Goal: Task Accomplishment & Management: Use online tool/utility

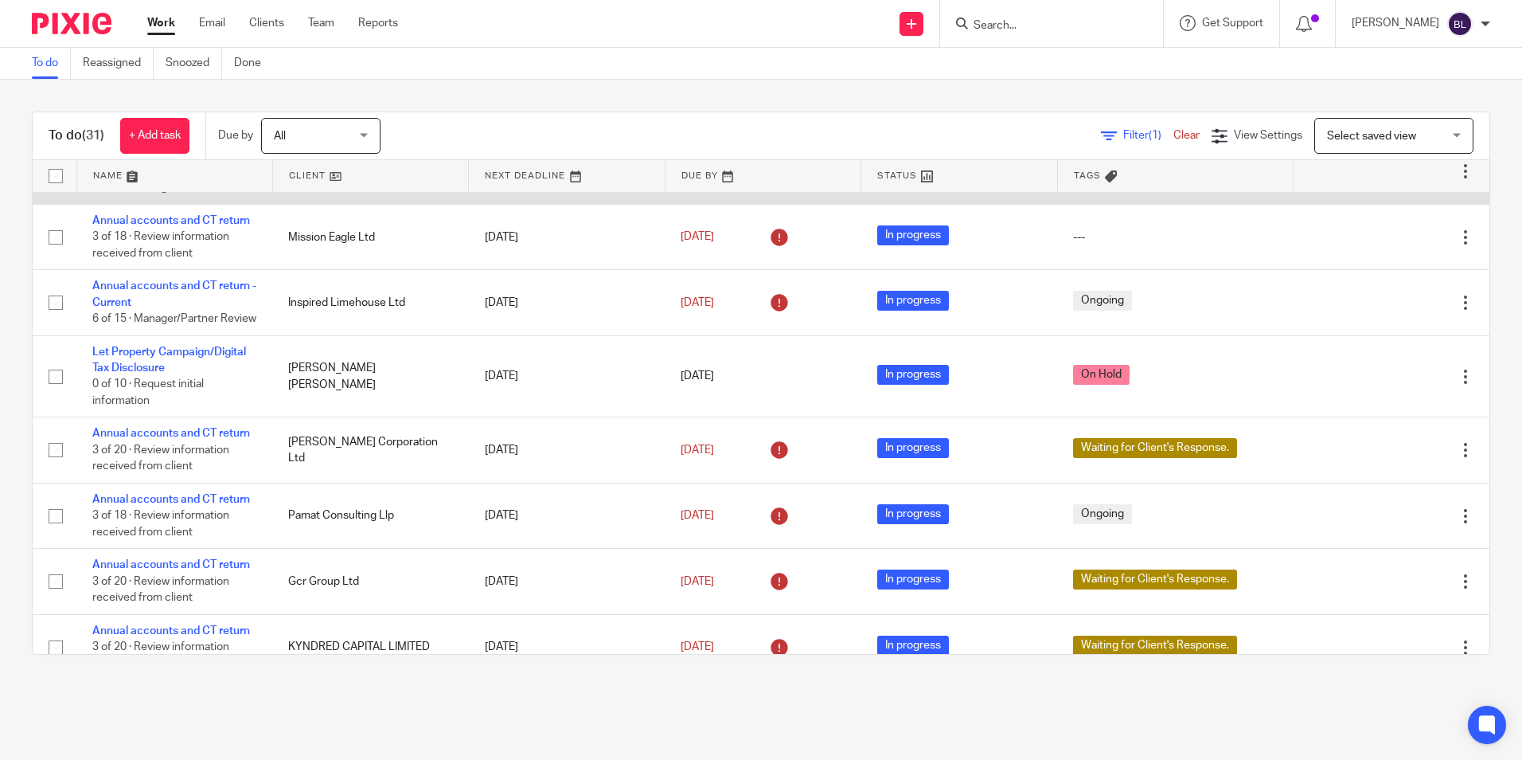
scroll to position [318, 0]
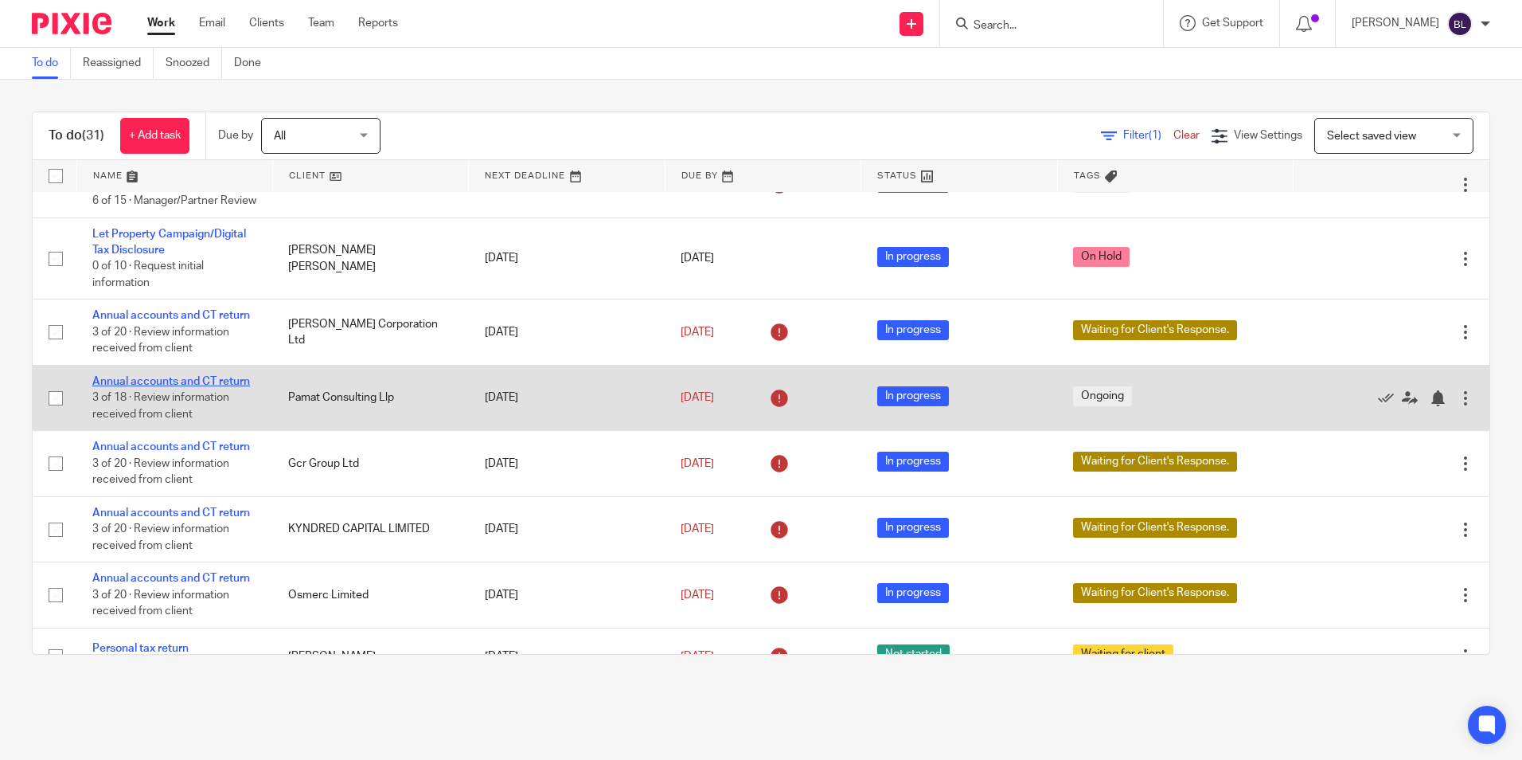
click at [174, 387] on link "Annual accounts and CT return" at bounding box center [171, 381] width 158 height 11
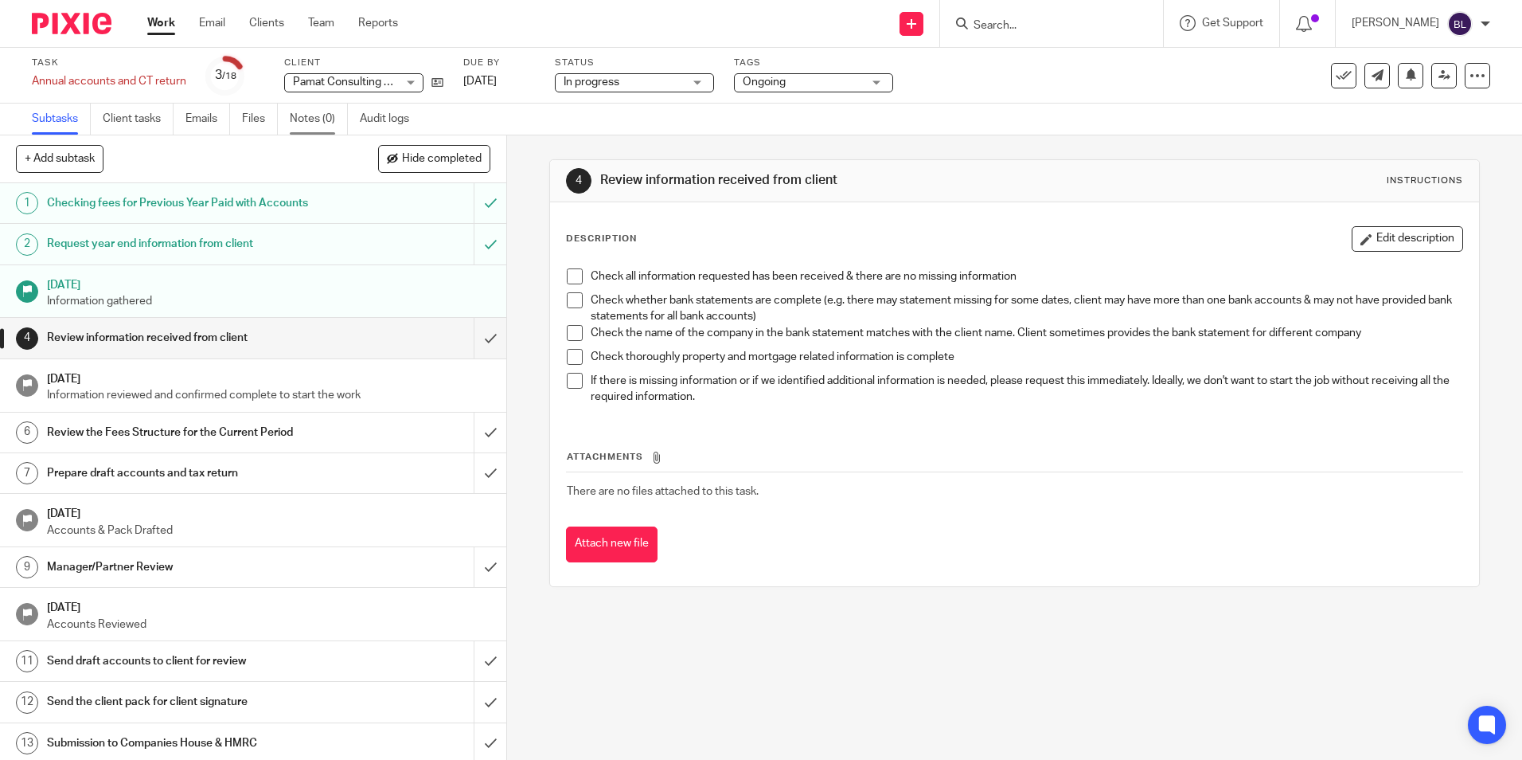
click at [316, 114] on link "Notes (0)" at bounding box center [319, 118] width 58 height 31
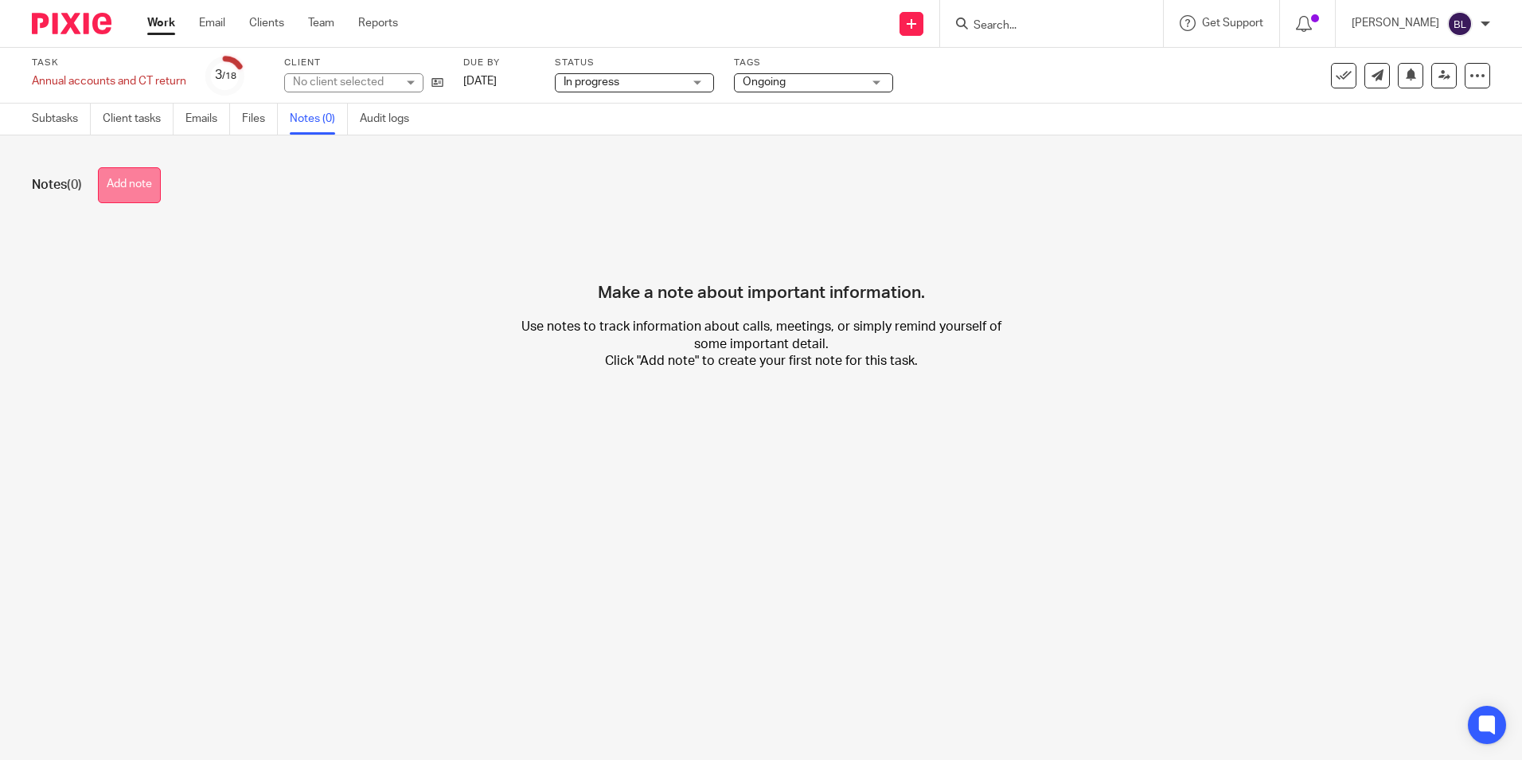
drag, startPoint x: 0, startPoint y: 0, endPoint x: 136, endPoint y: 189, distance: 232.7
click at [136, 189] on button "Add note" at bounding box center [129, 185] width 63 height 36
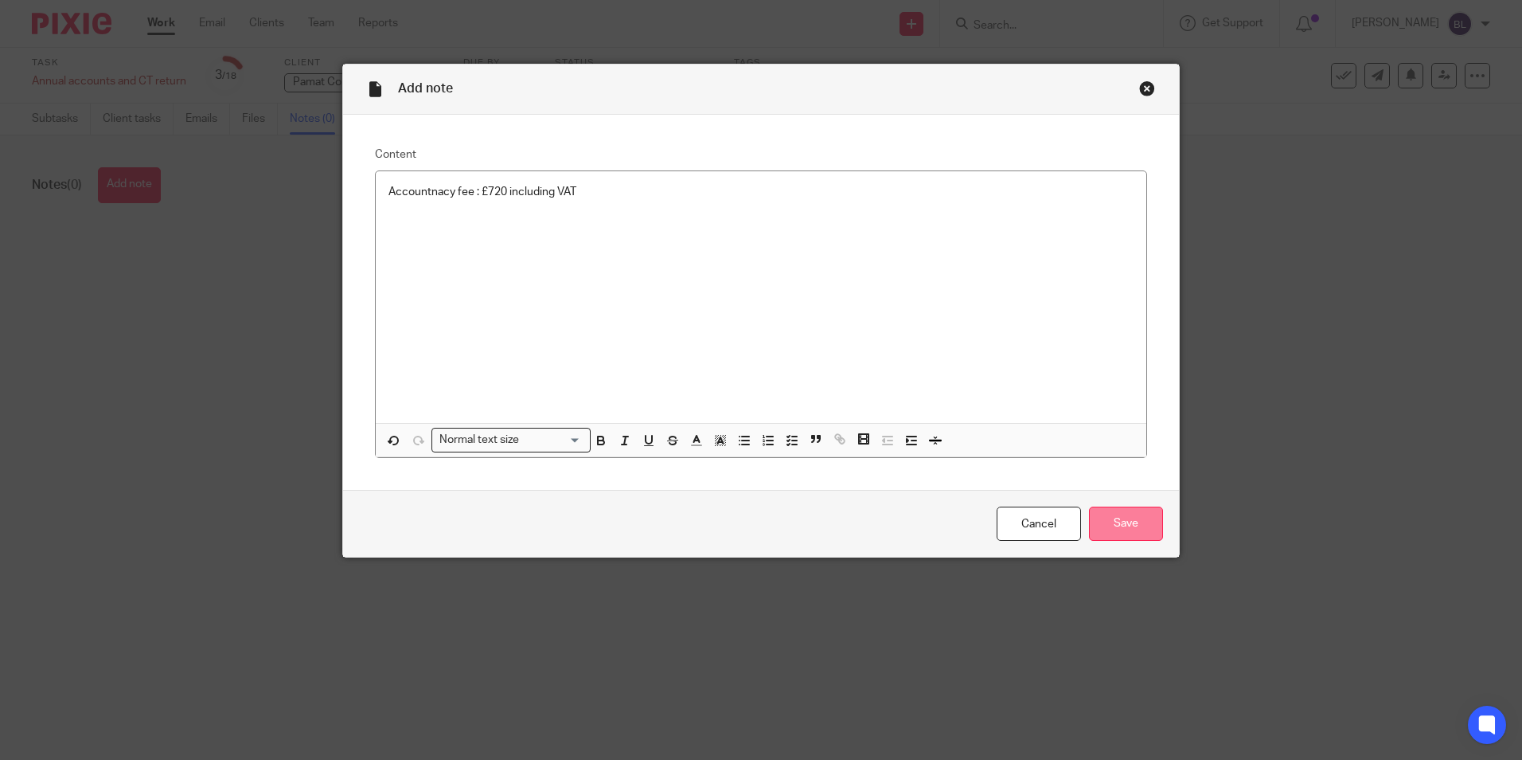
click at [1146, 524] on input "Save" at bounding box center [1126, 523] width 74 height 34
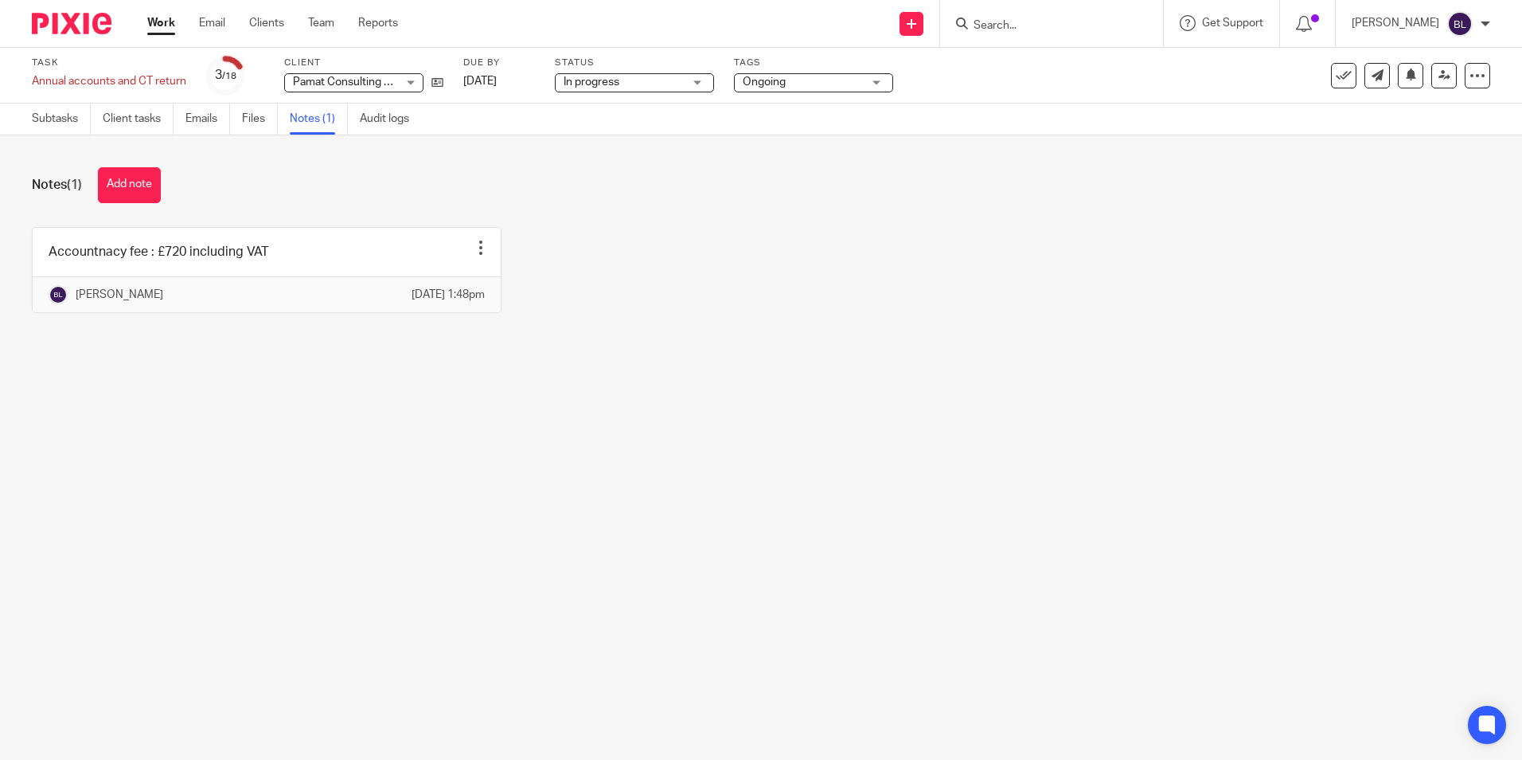
drag, startPoint x: 102, startPoint y: 31, endPoint x: 123, endPoint y: 33, distance: 21.6
click at [102, 31] on img at bounding box center [72, 23] width 80 height 21
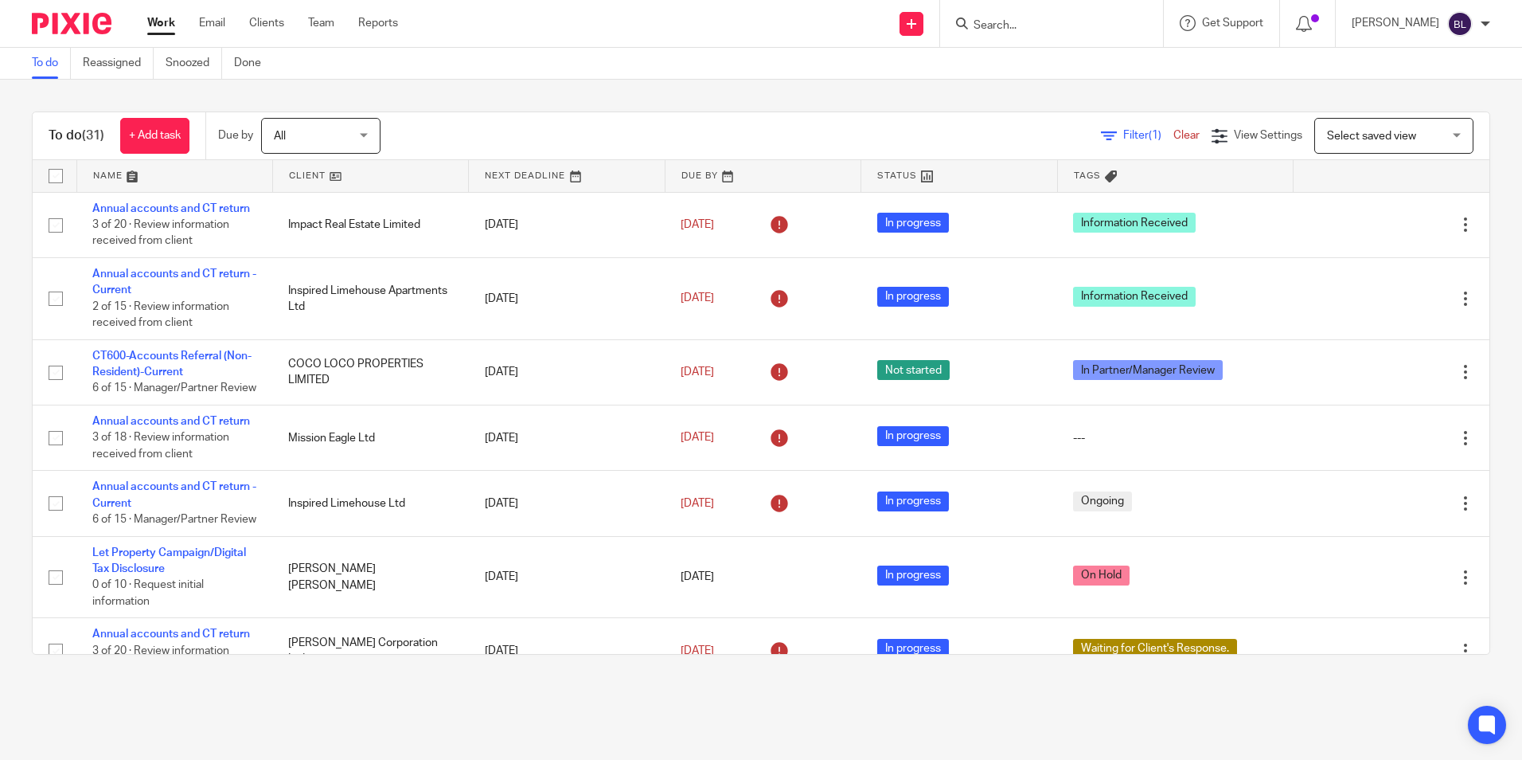
click at [1080, 34] on div at bounding box center [1051, 23] width 223 height 47
click at [1070, 21] on input "Search" at bounding box center [1043, 26] width 143 height 14
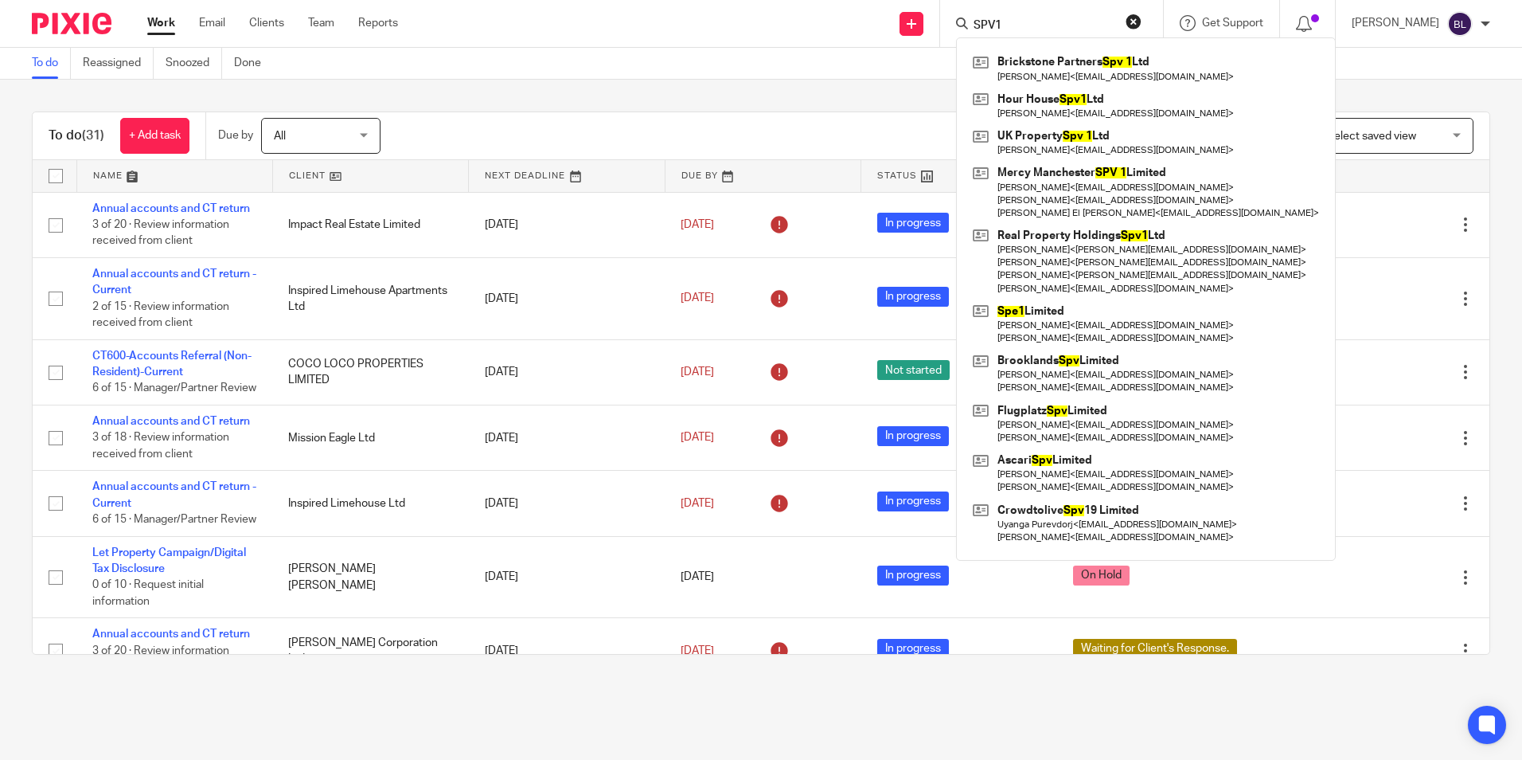
click at [994, 22] on input "SPV1" at bounding box center [1043, 26] width 143 height 14
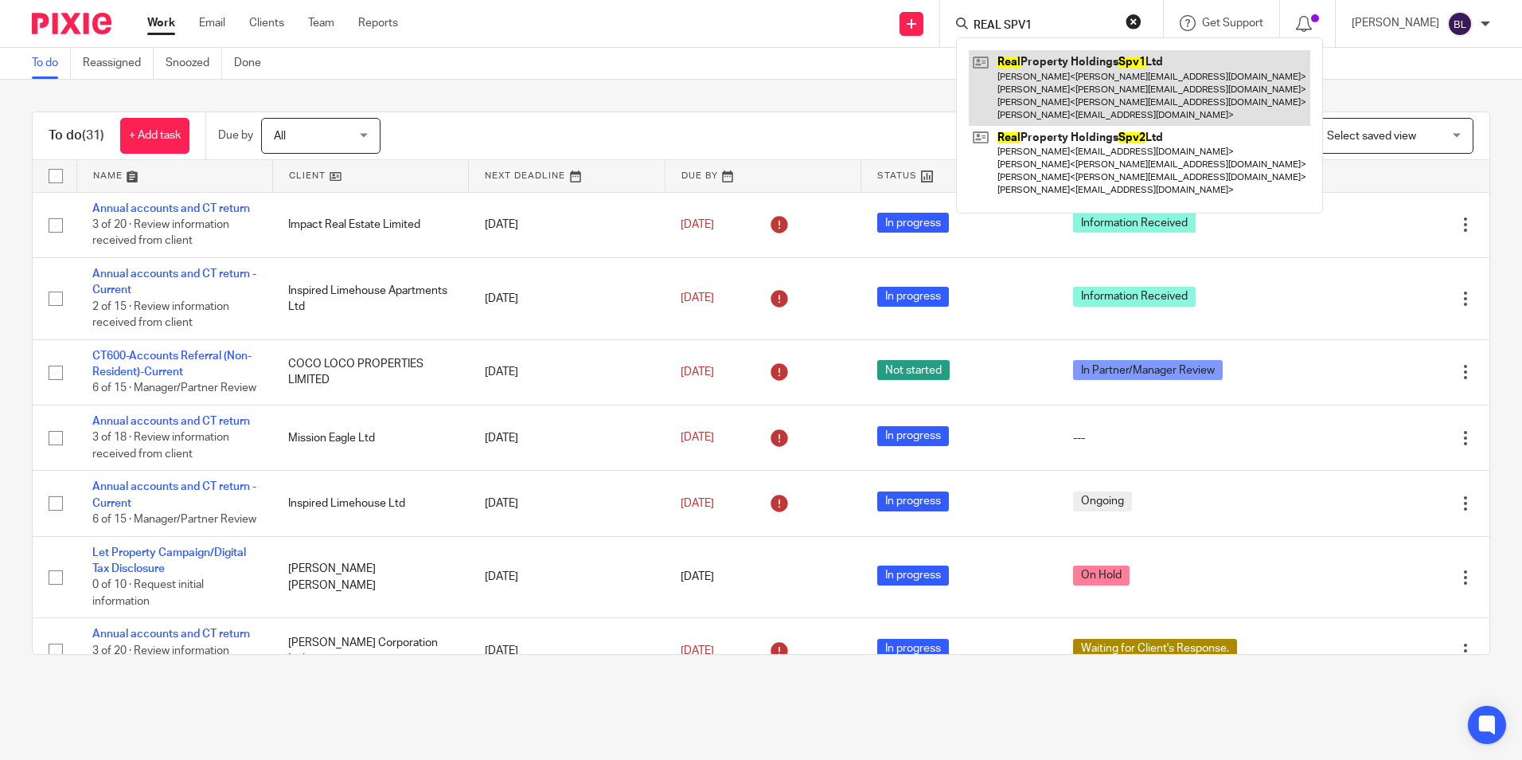
type input "REAL SPV1"
click at [1072, 55] on link at bounding box center [1140, 88] width 342 height 76
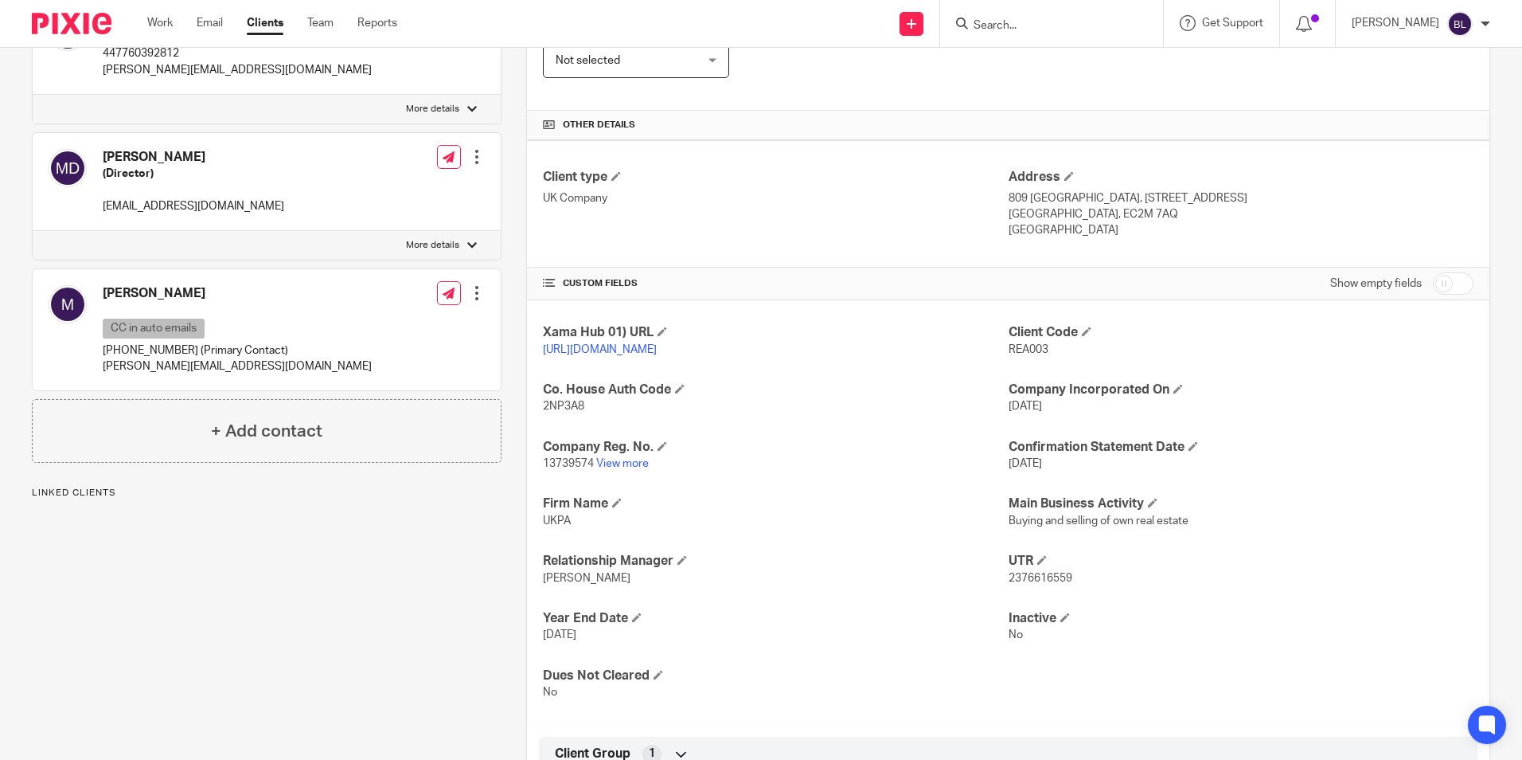
scroll to position [318, 0]
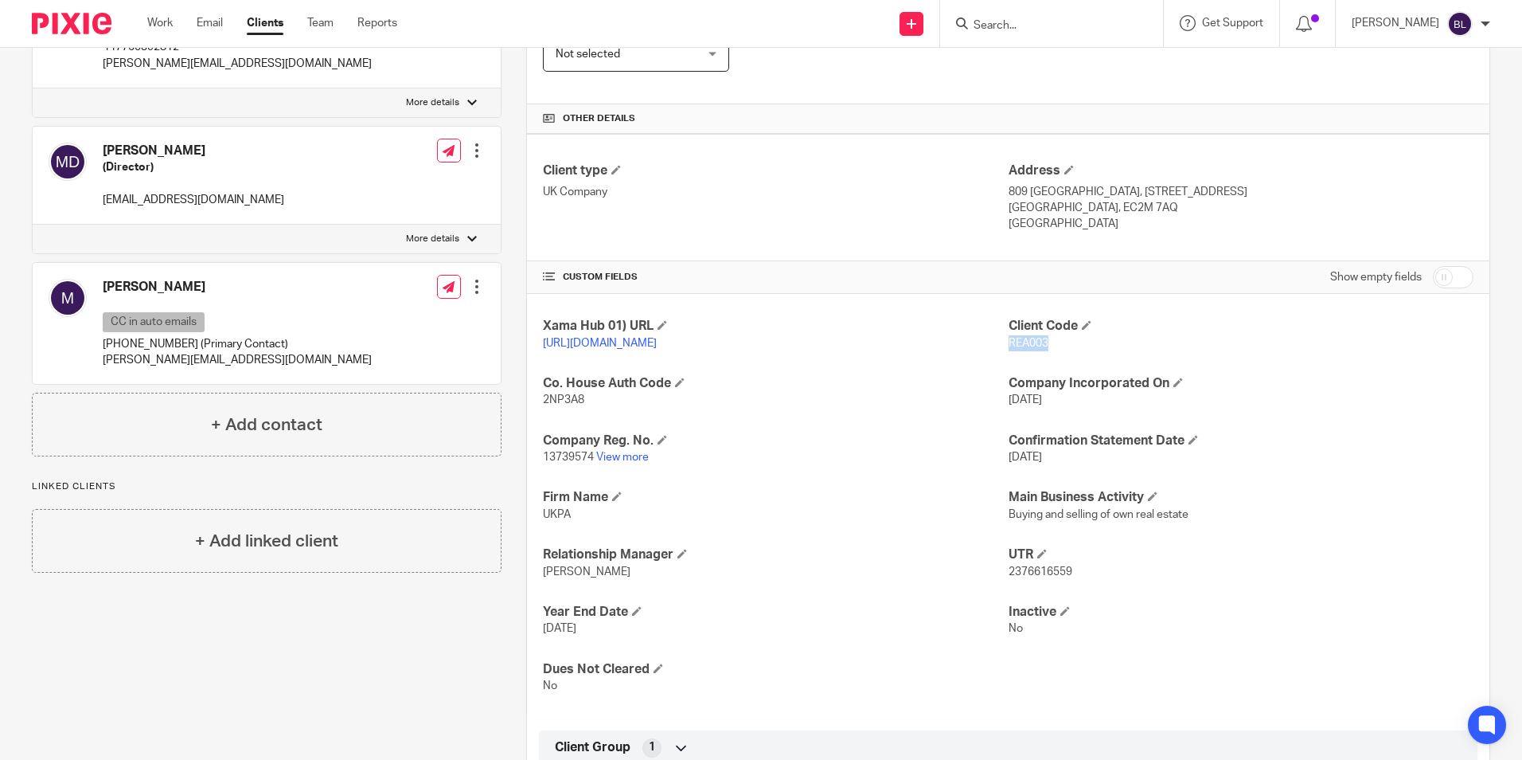
drag, startPoint x: 1041, startPoint y: 342, endPoint x: 1000, endPoint y: 342, distance: 40.6
click at [1009, 342] on span "REA003" at bounding box center [1029, 343] width 40 height 11
copy span "REA003"
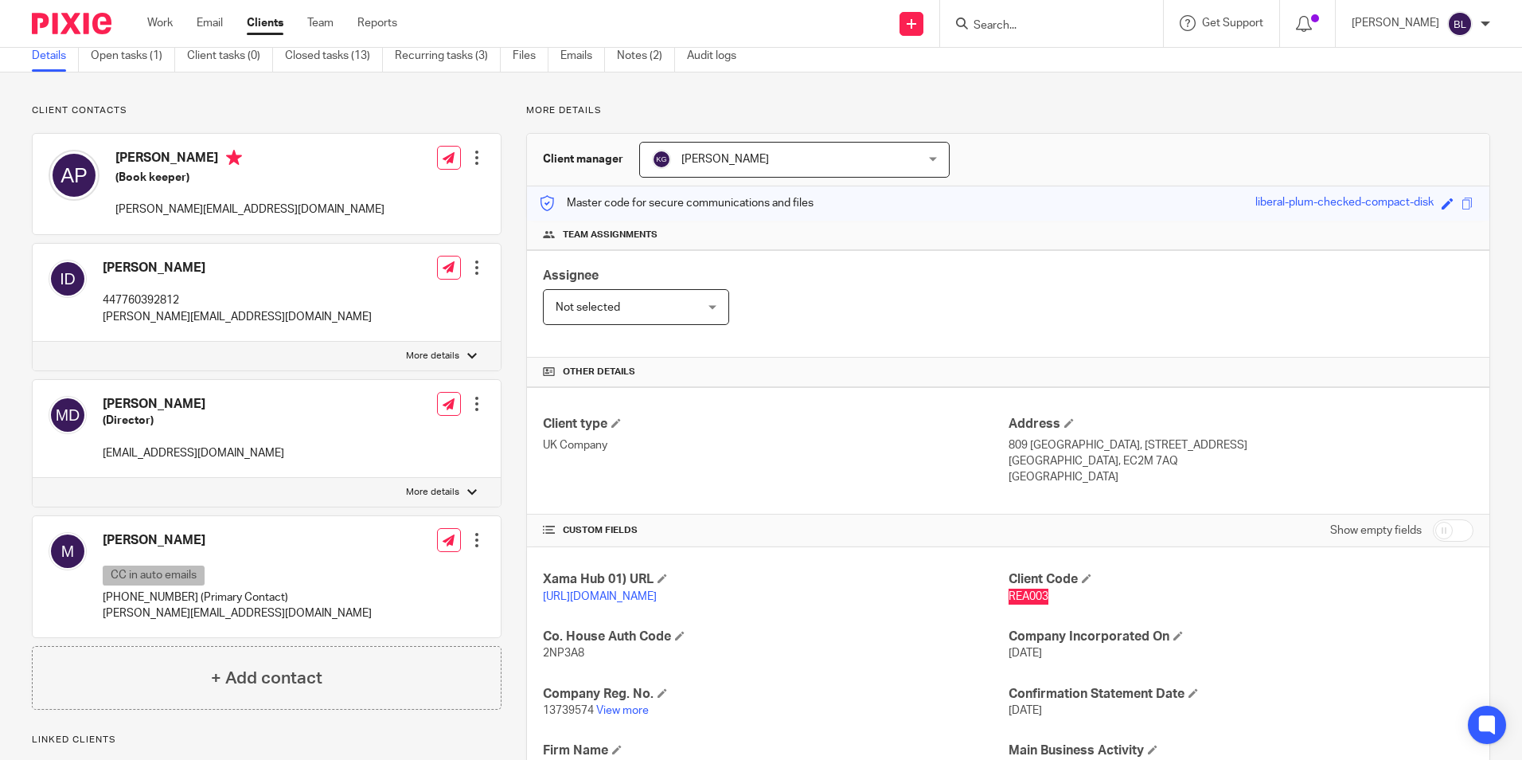
scroll to position [0, 0]
